Goal: Task Accomplishment & Management: Complete application form

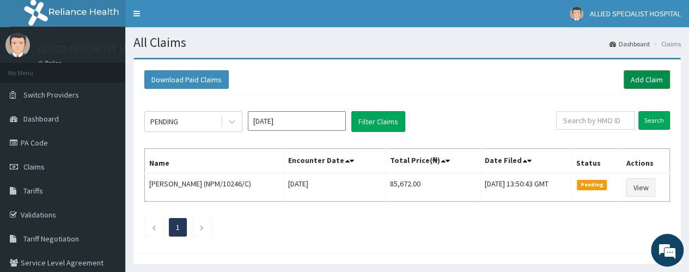
click at [637, 80] on link "Add Claim" at bounding box center [647, 79] width 46 height 19
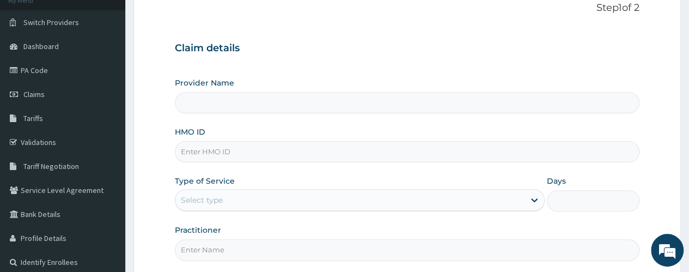
scroll to position [145, 0]
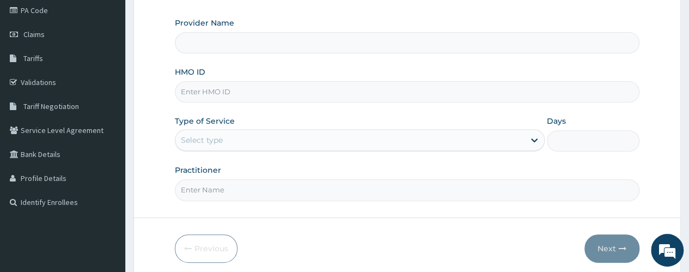
type input "ALLIED SPECIALIST HOSPITAL"
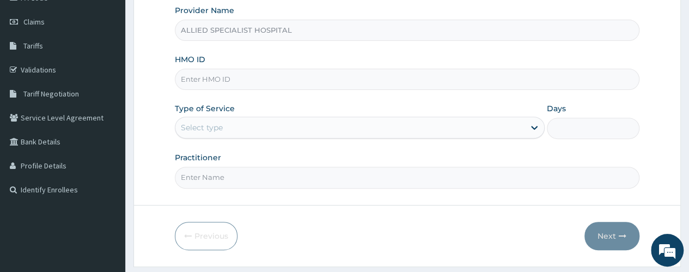
scroll to position [72, 0]
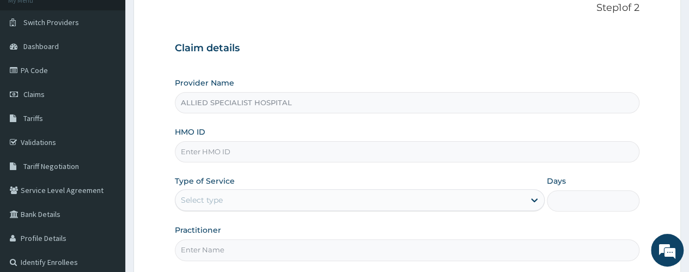
paste input "RTR/10004/A"
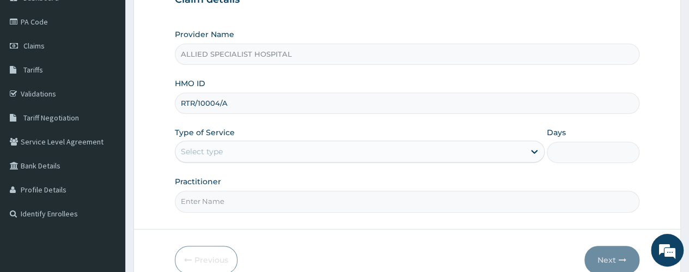
scroll to position [145, 0]
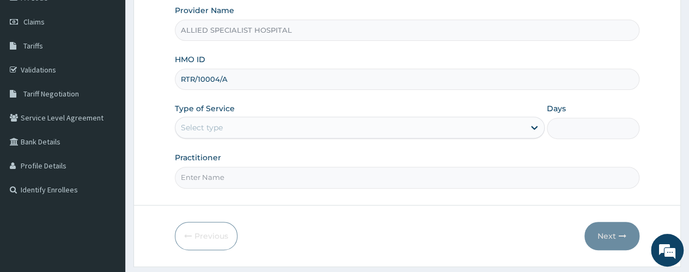
type input "RTR/10004/A"
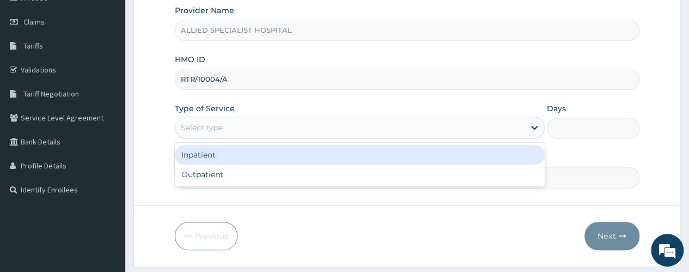
click at [274, 127] on div "Select type" at bounding box center [349, 127] width 349 height 17
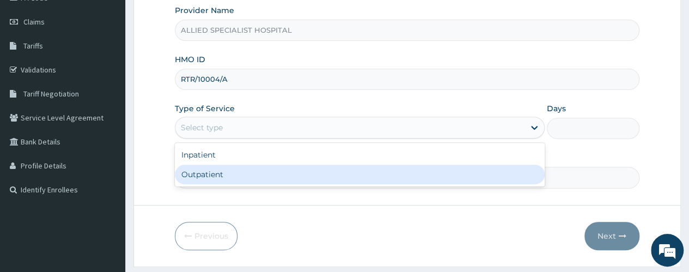
click at [263, 165] on div "Outpatient" at bounding box center [360, 175] width 370 height 20
type input "1"
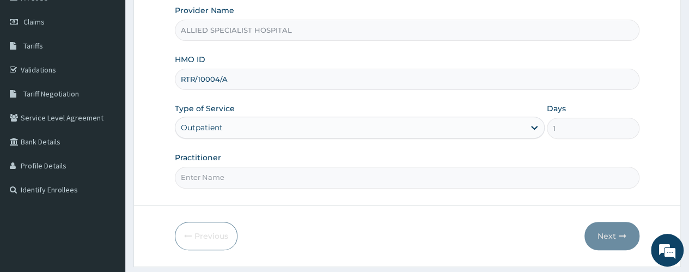
scroll to position [0, 0]
click at [256, 178] on input "Practitioner" at bounding box center [407, 177] width 465 height 21
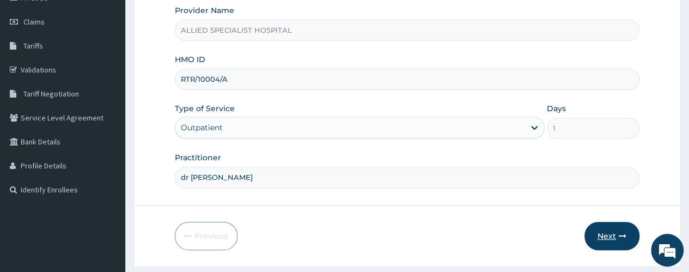
type input "dr [PERSON_NAME]"
click at [603, 234] on button "Next" at bounding box center [612, 236] width 55 height 28
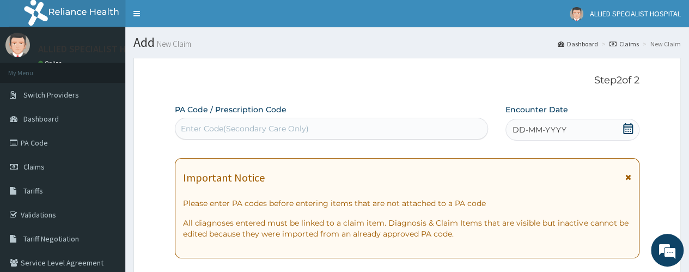
click at [238, 126] on div "Enter Code(Secondary Care Only)" at bounding box center [245, 128] width 128 height 11
paste input "PA/8D7BB0"
type input "PA/8D7BB0"
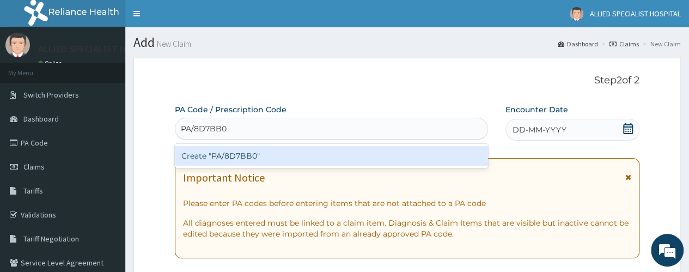
click at [241, 150] on div "Create "PA/8D7BB0"" at bounding box center [331, 156] width 313 height 20
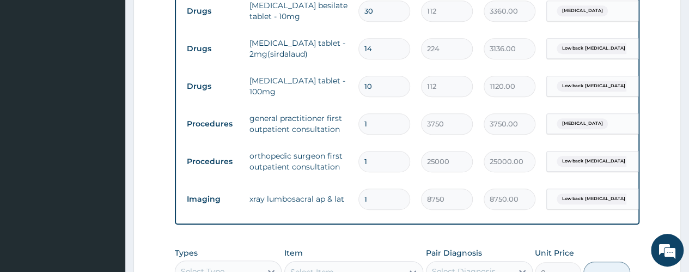
scroll to position [467, 0]
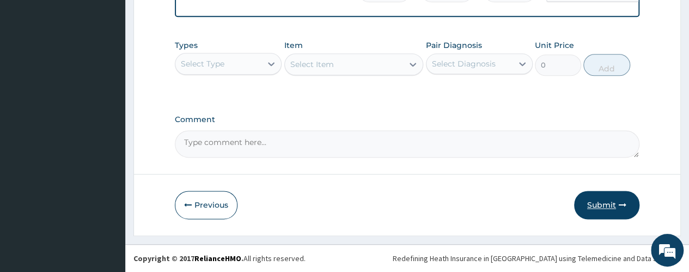
click at [609, 197] on button "Submit" at bounding box center [606, 205] width 65 height 28
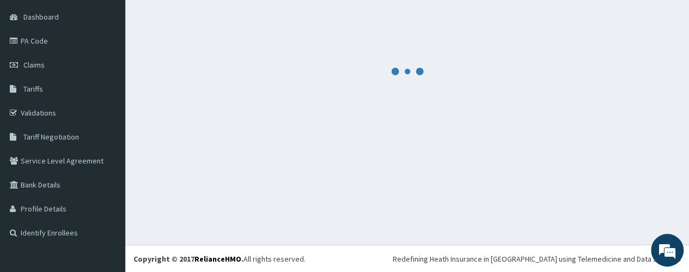
scroll to position [657, 0]
